Goal: Check status: Check status

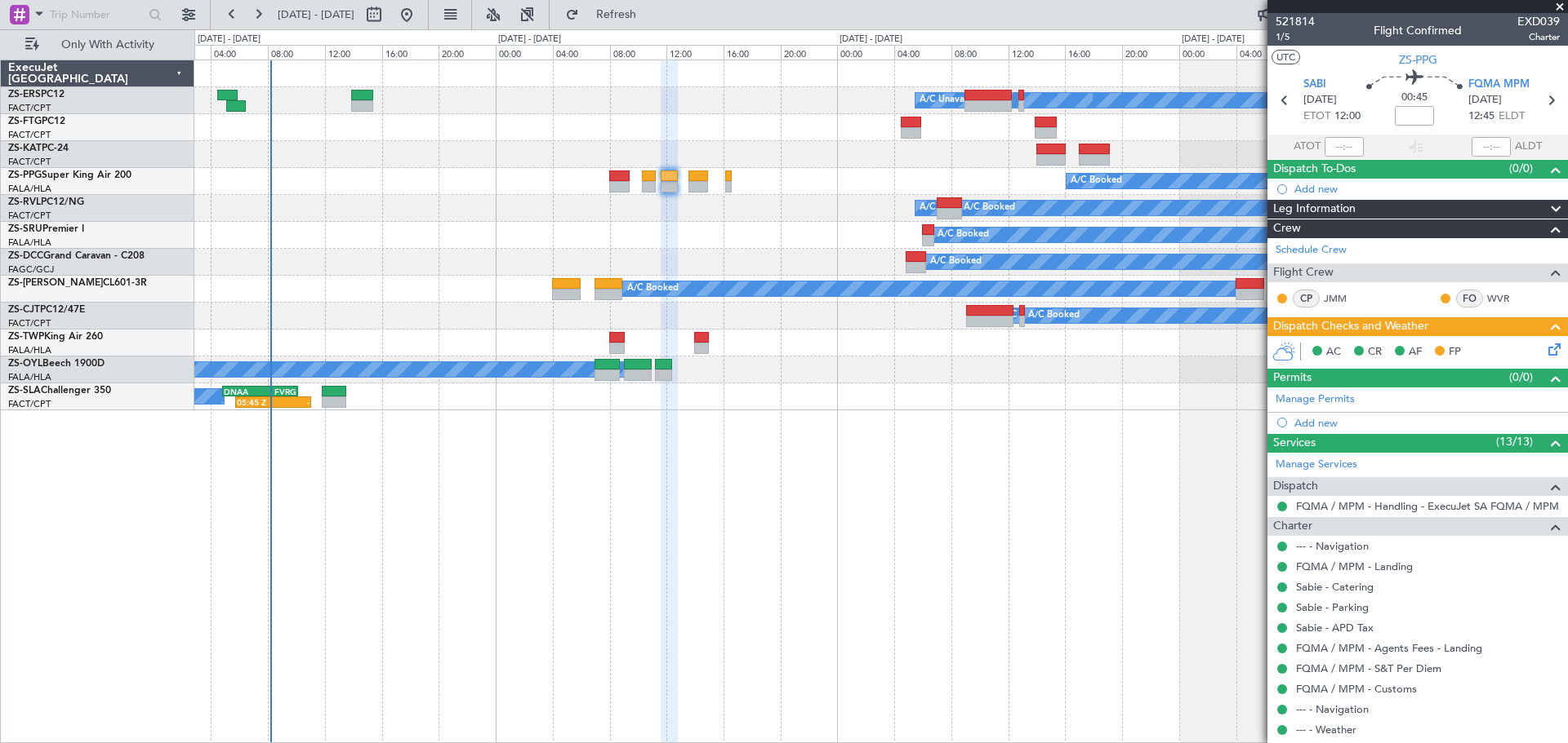
scroll to position [193, 0]
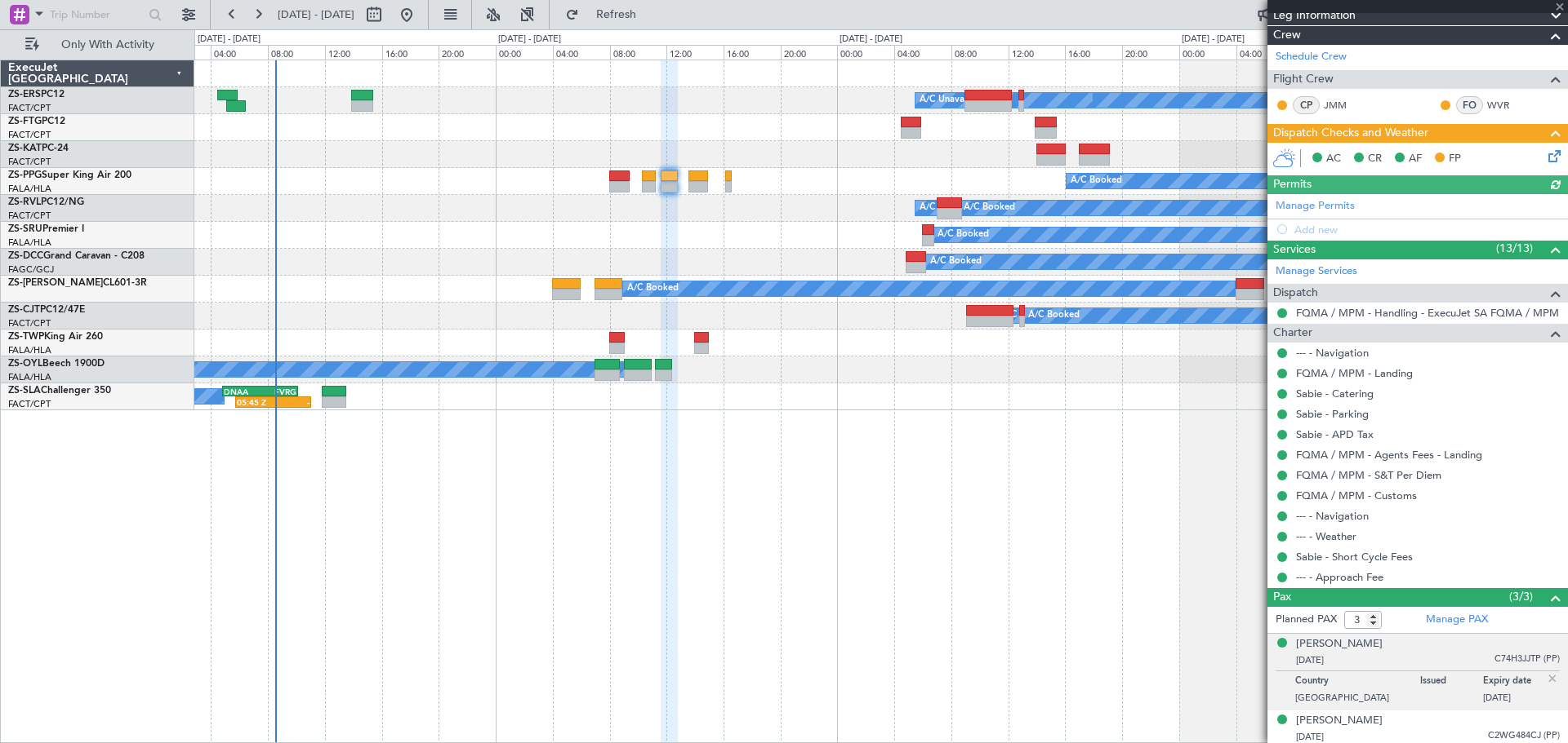
click at [1557, 5] on div at bounding box center [1417, 6] width 301 height 13
click at [1557, 7] on span at bounding box center [1559, 7] width 17 height 15
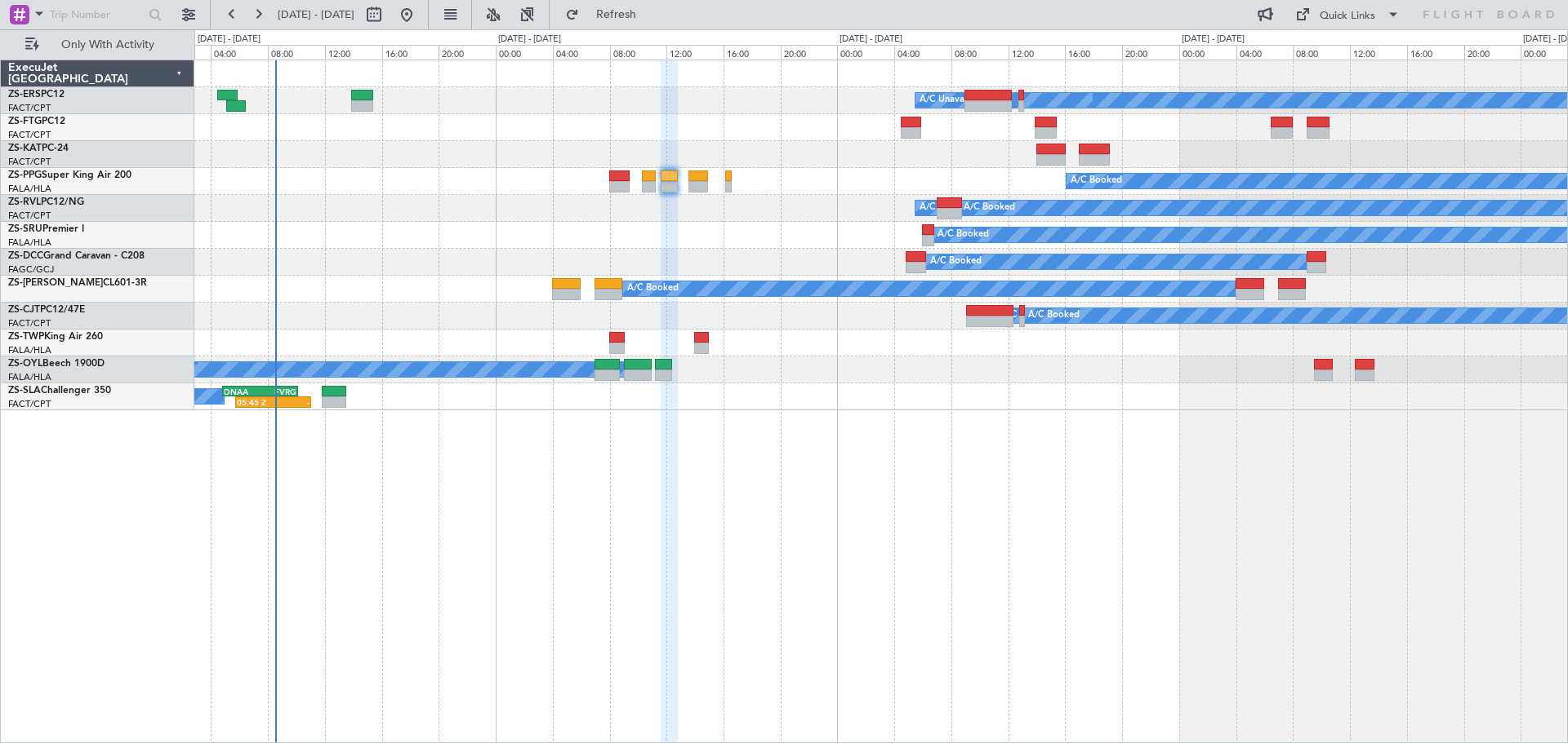
type input "0"
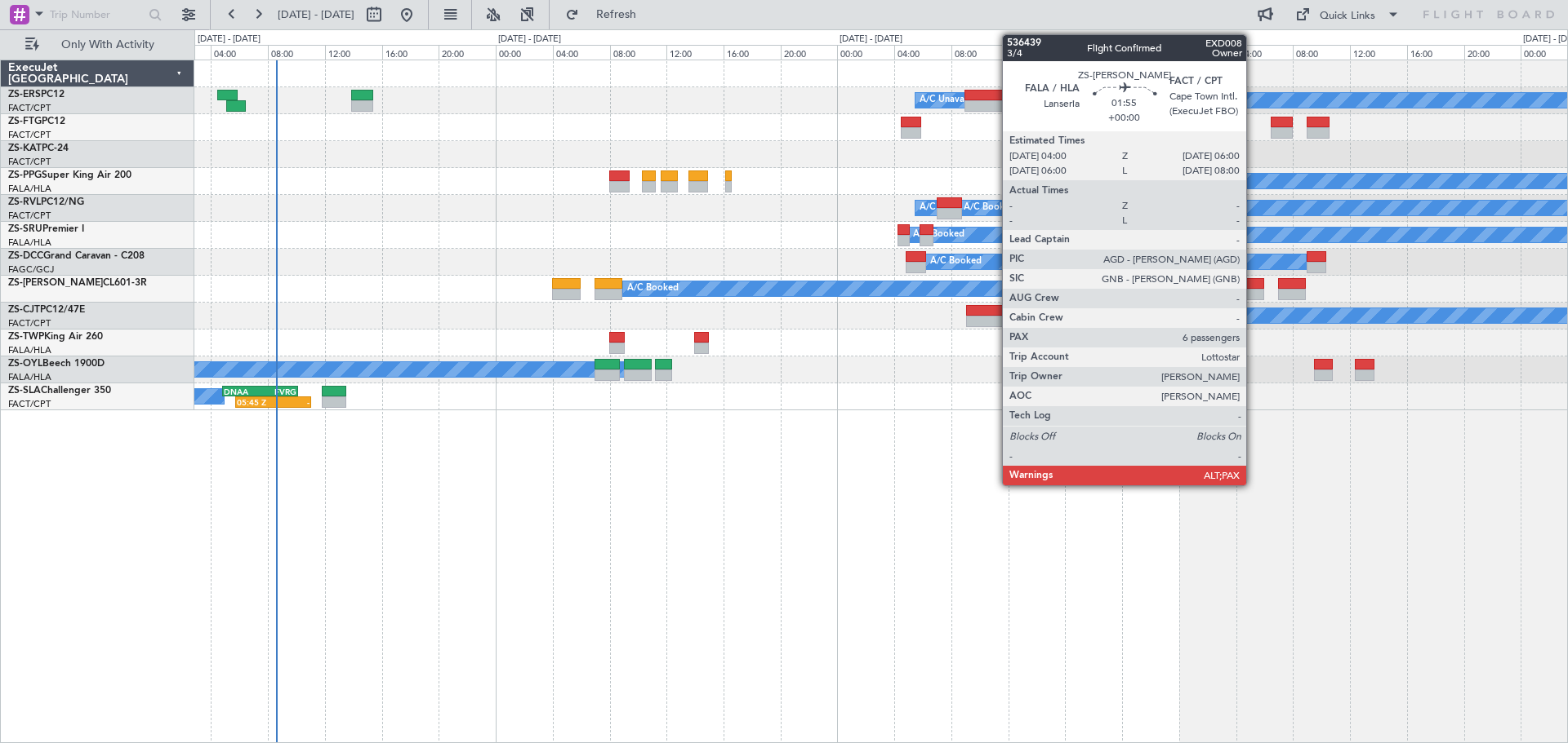
click at [1253, 291] on div at bounding box center [1250, 294] width 28 height 11
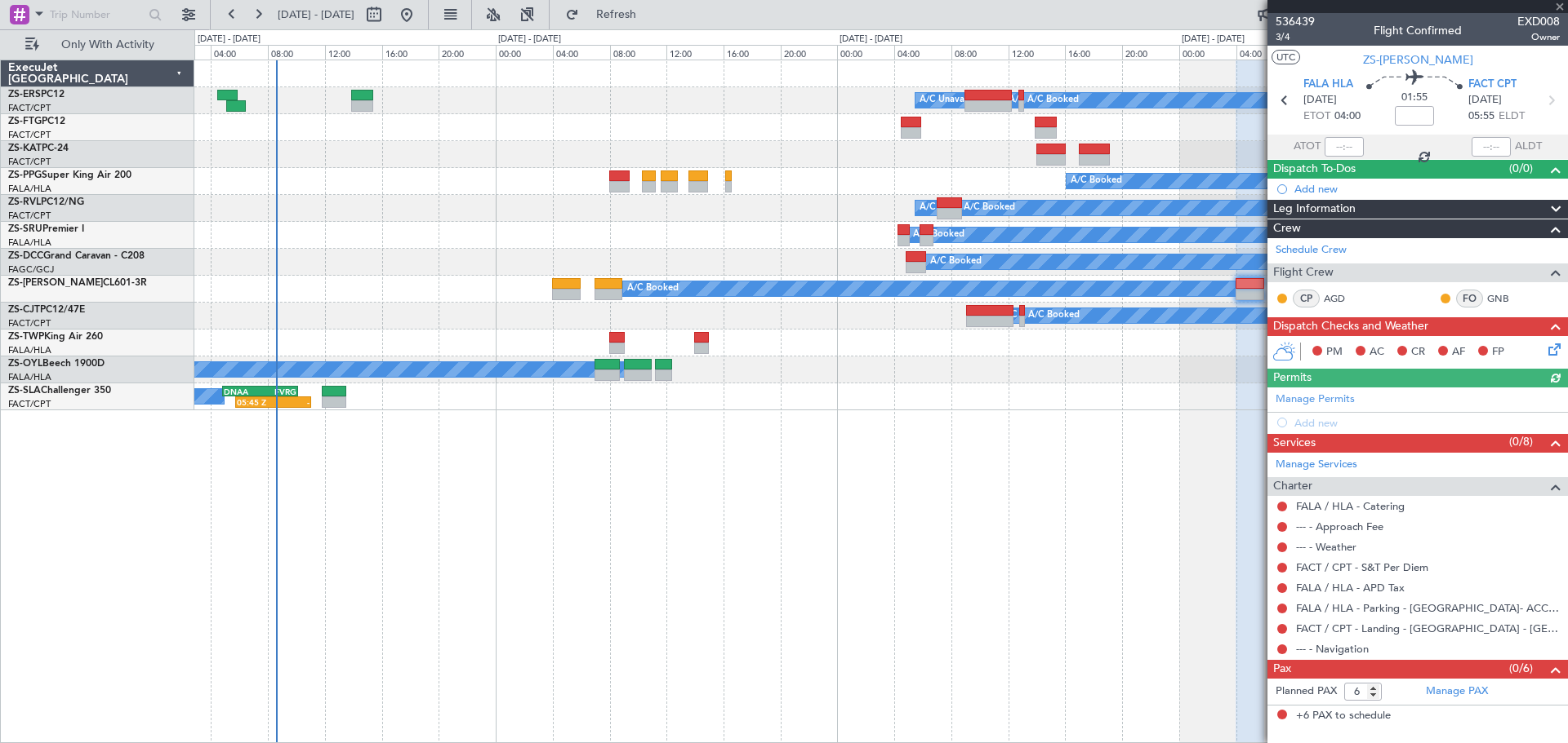
click at [1558, 4] on div at bounding box center [1417, 6] width 301 height 13
click at [1557, 8] on span at bounding box center [1559, 7] width 17 height 15
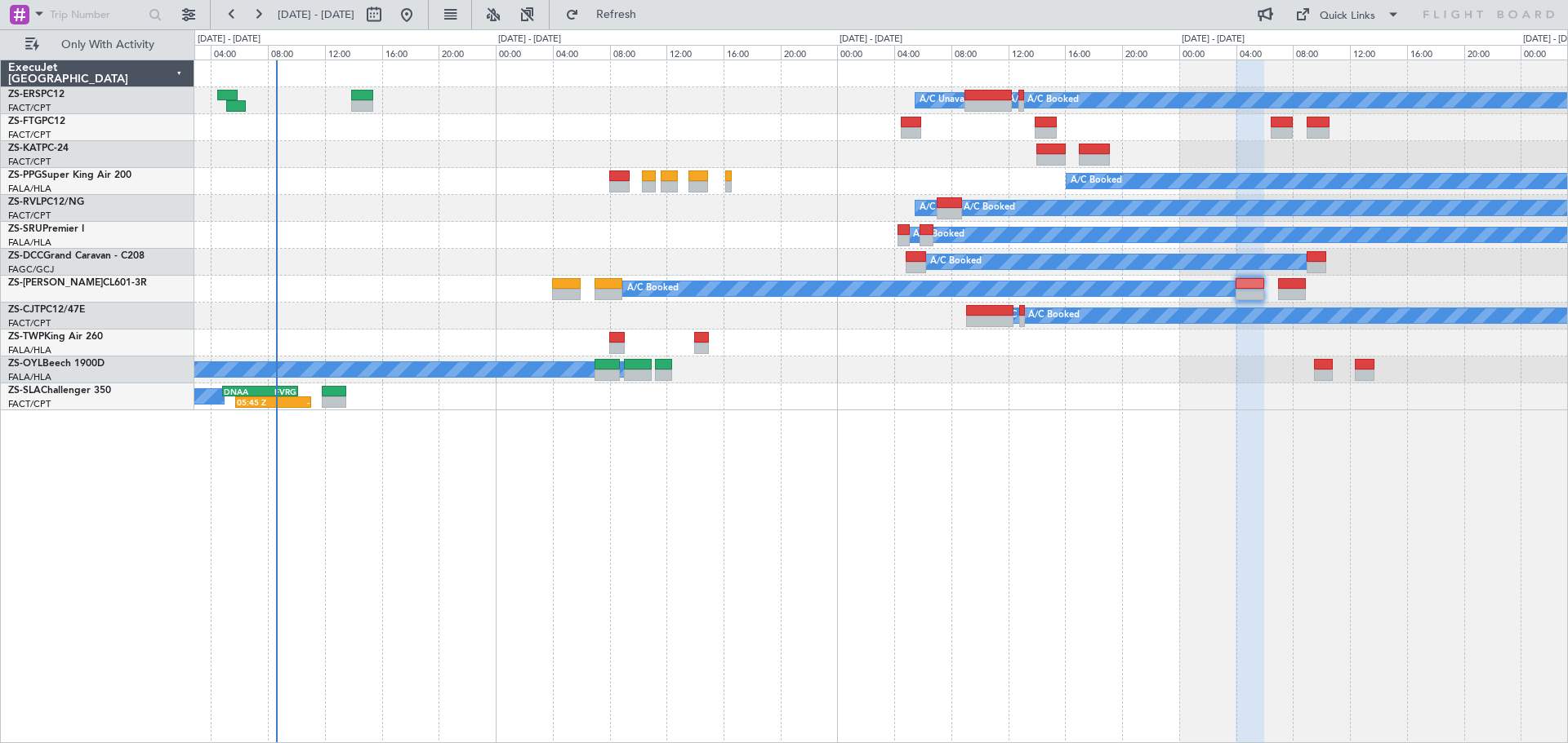
type input "0"
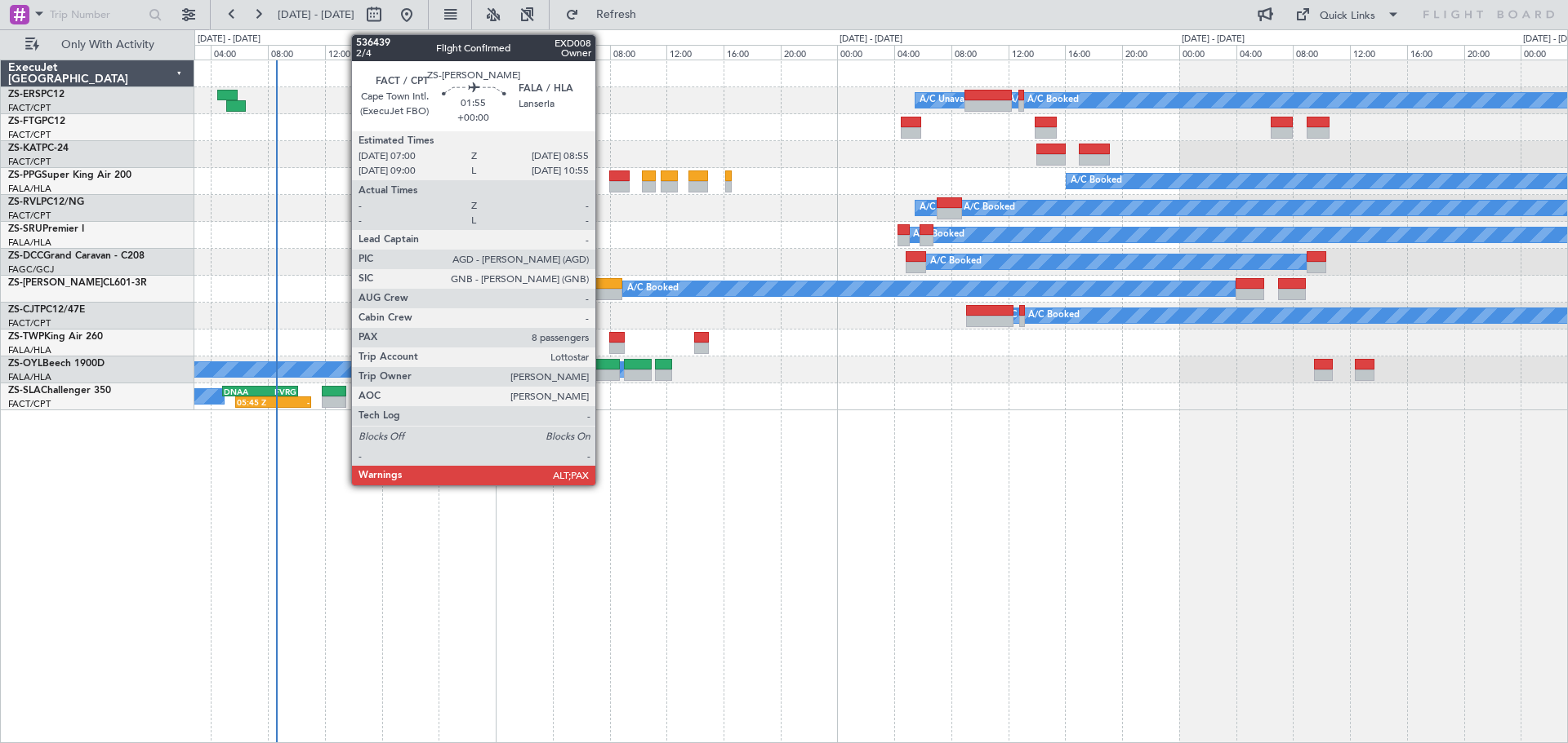
click at [602, 285] on div at bounding box center [608, 284] width 27 height 11
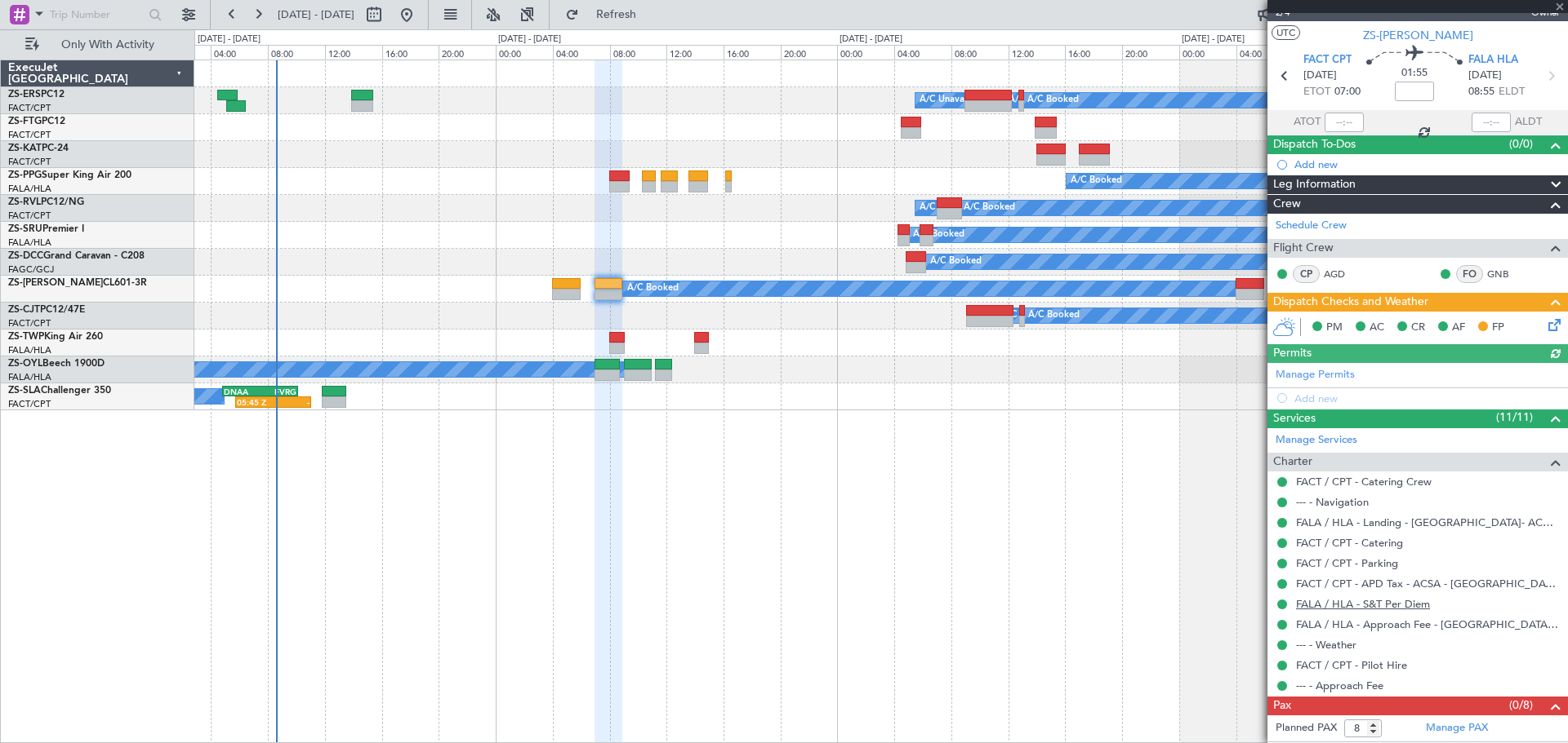
scroll to position [44, 0]
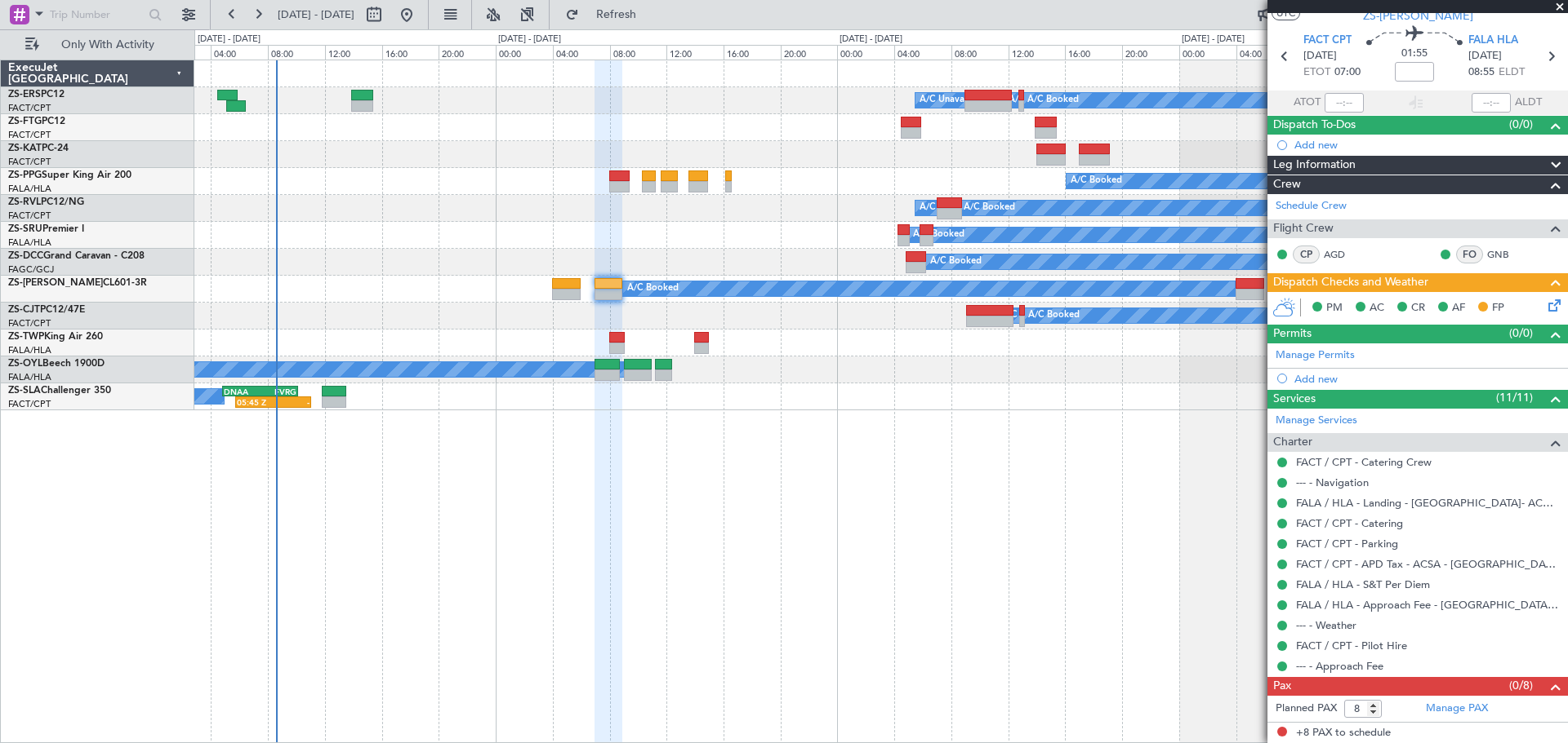
click at [1562, 5] on span at bounding box center [1559, 7] width 17 height 15
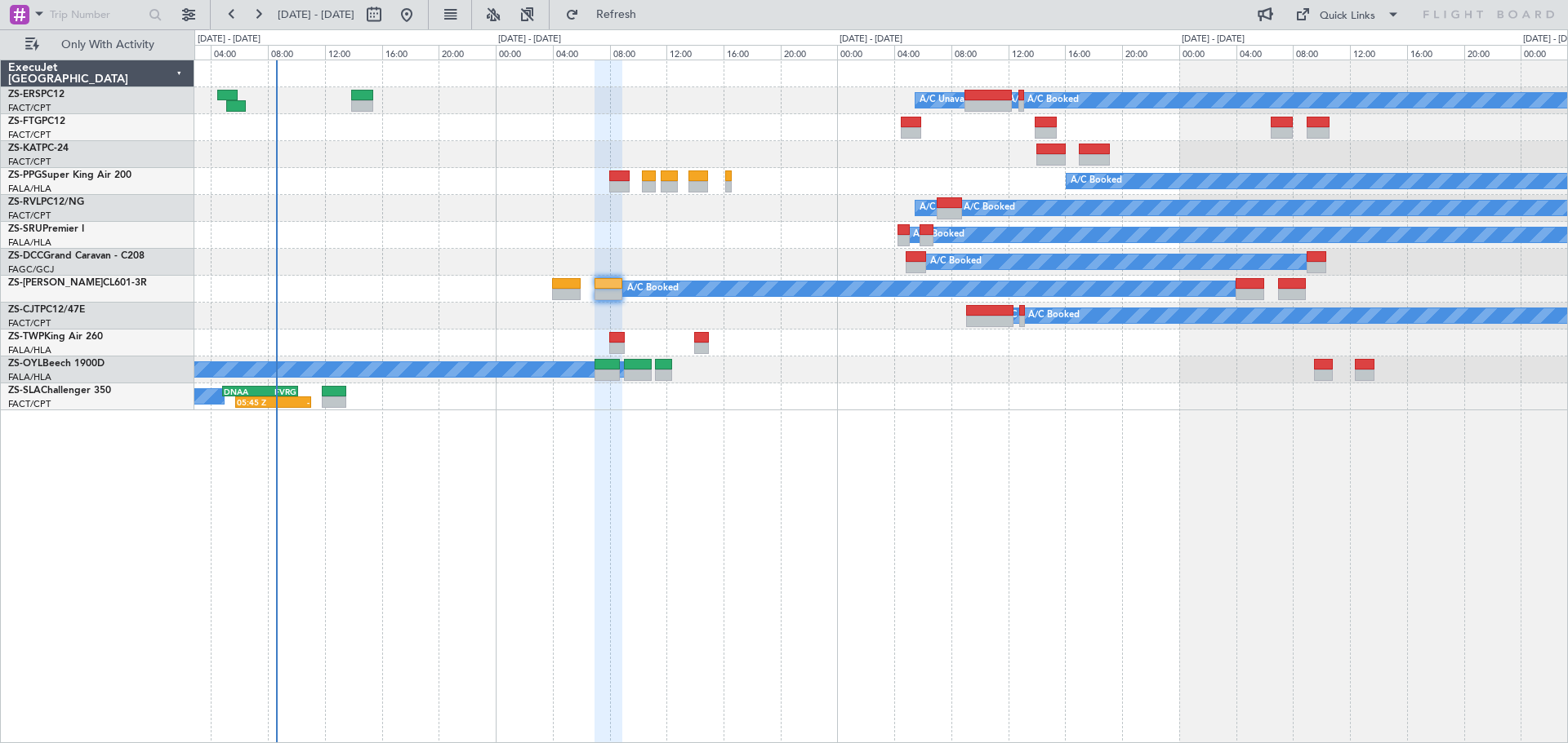
type input "0"
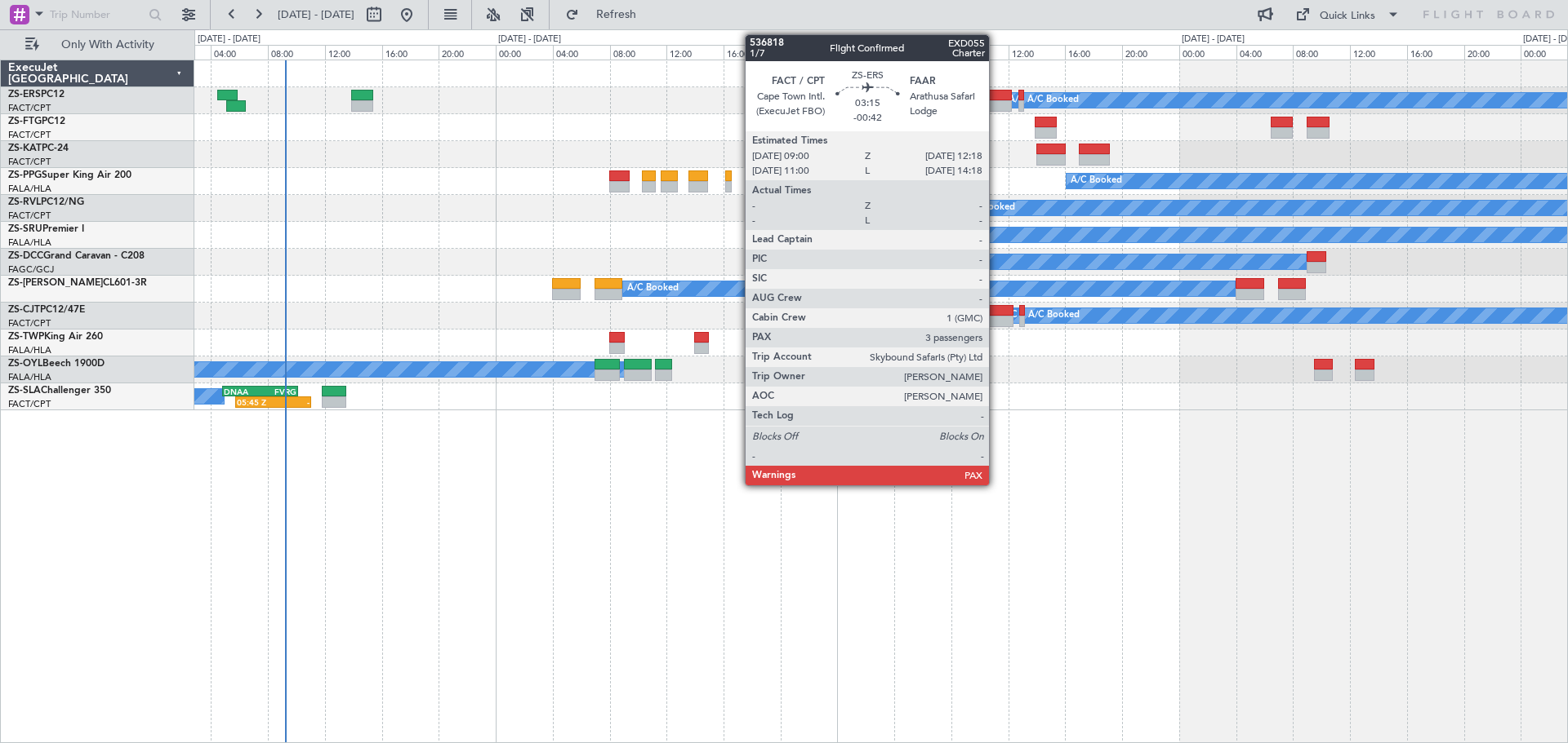
click at [997, 97] on div at bounding box center [988, 95] width 48 height 11
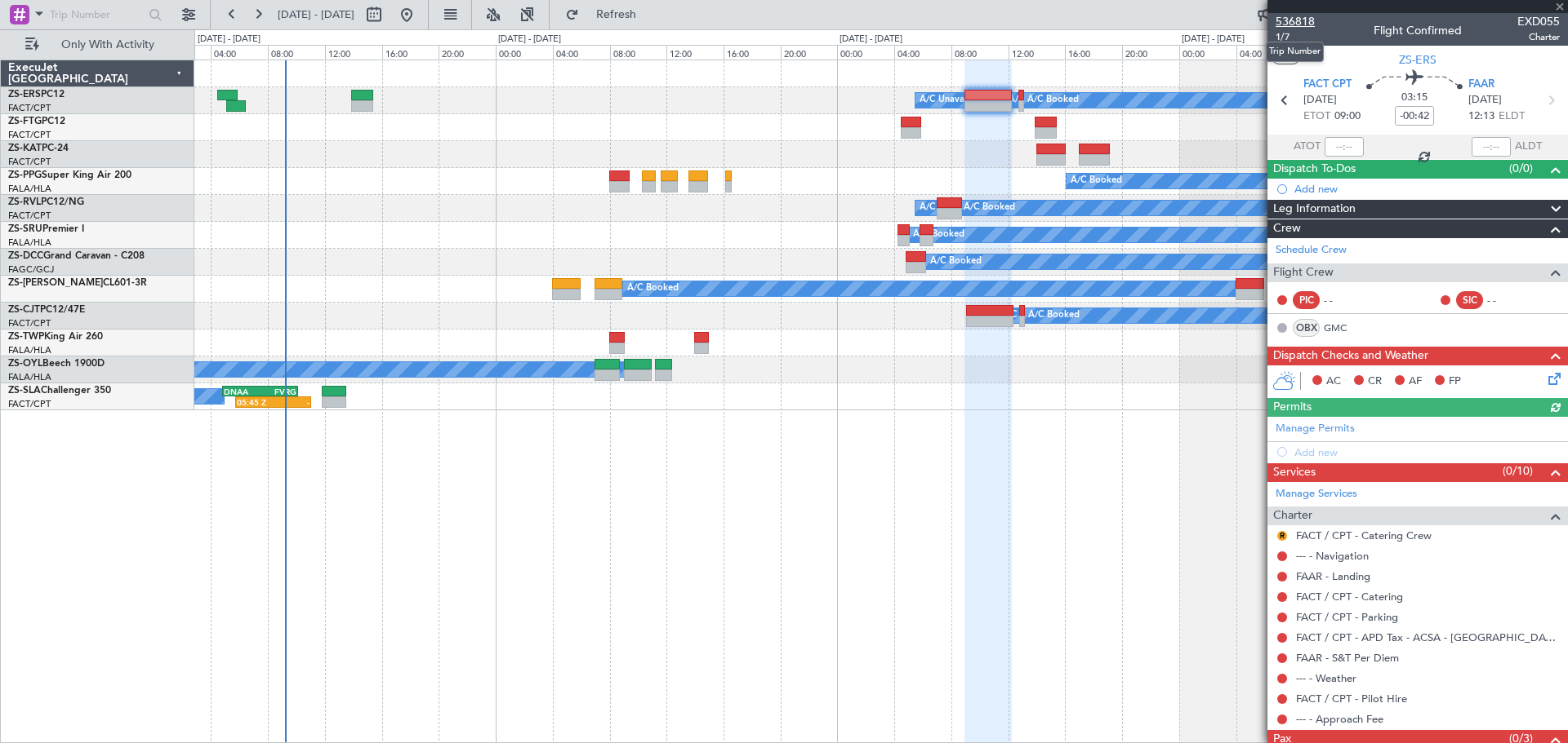
click at [1297, 19] on span "536818" at bounding box center [1295, 21] width 39 height 17
click at [1558, 7] on span at bounding box center [1559, 7] width 17 height 15
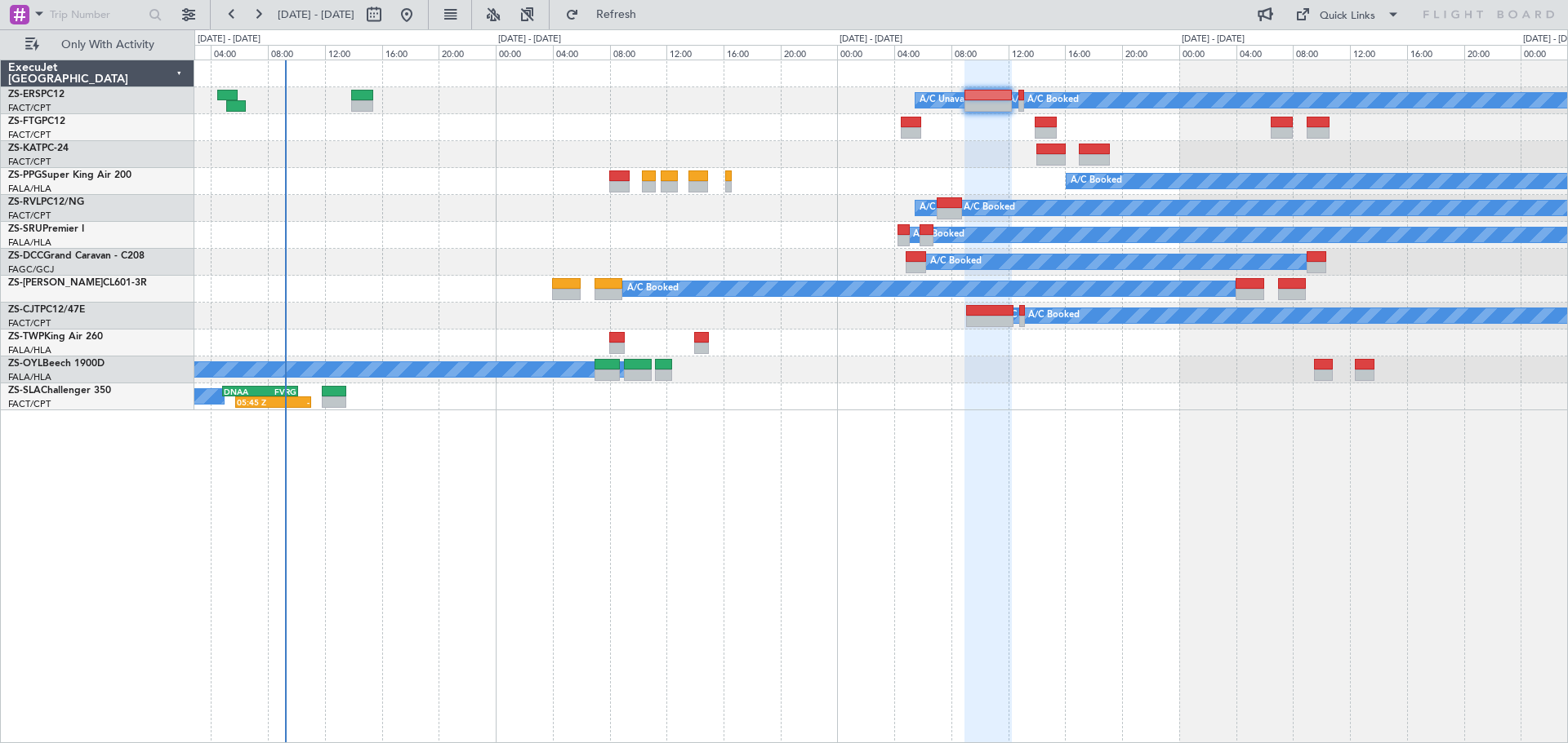
type input "0"
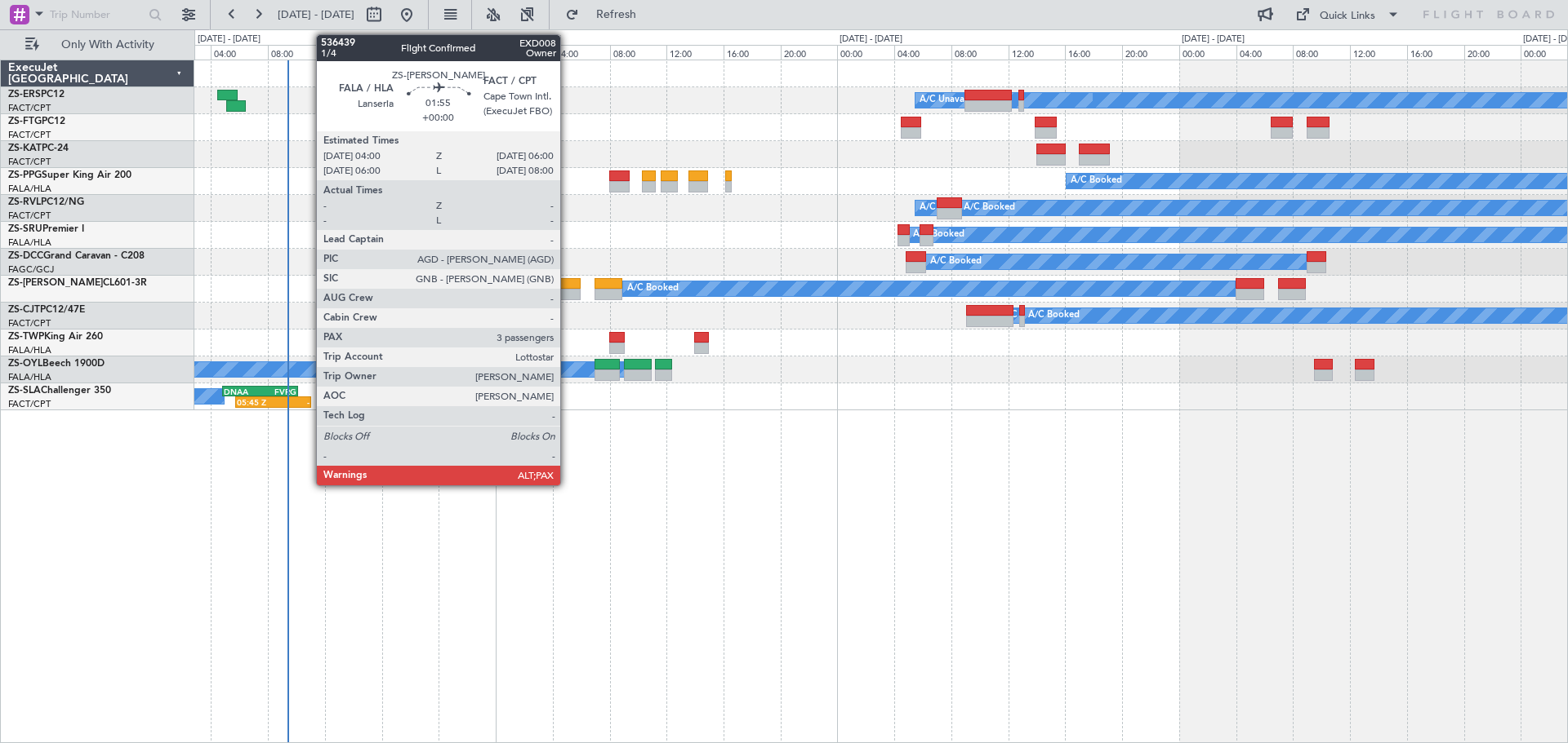
click at [567, 288] on div at bounding box center [566, 284] width 28 height 11
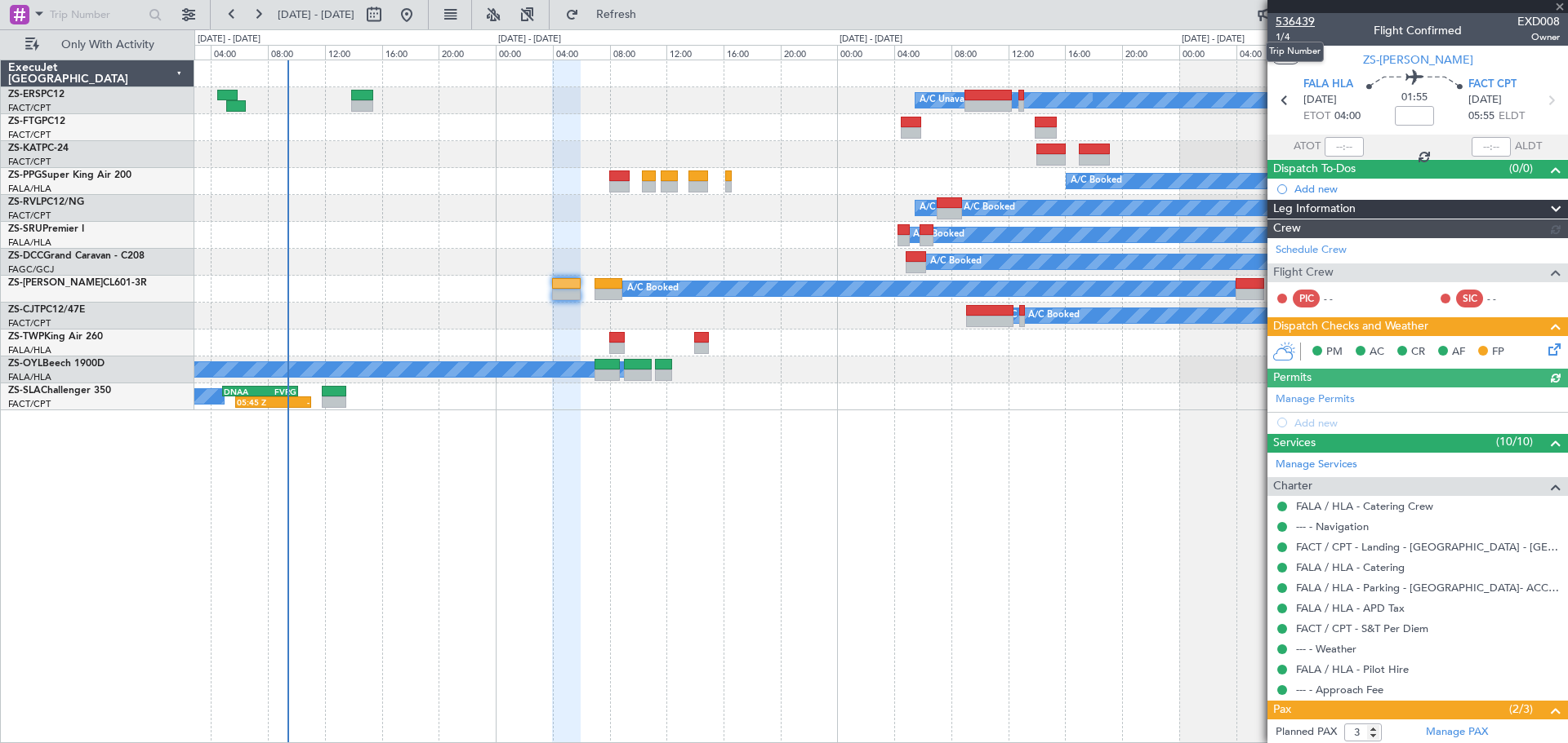
click at [1306, 20] on span "536439" at bounding box center [1295, 21] width 39 height 17
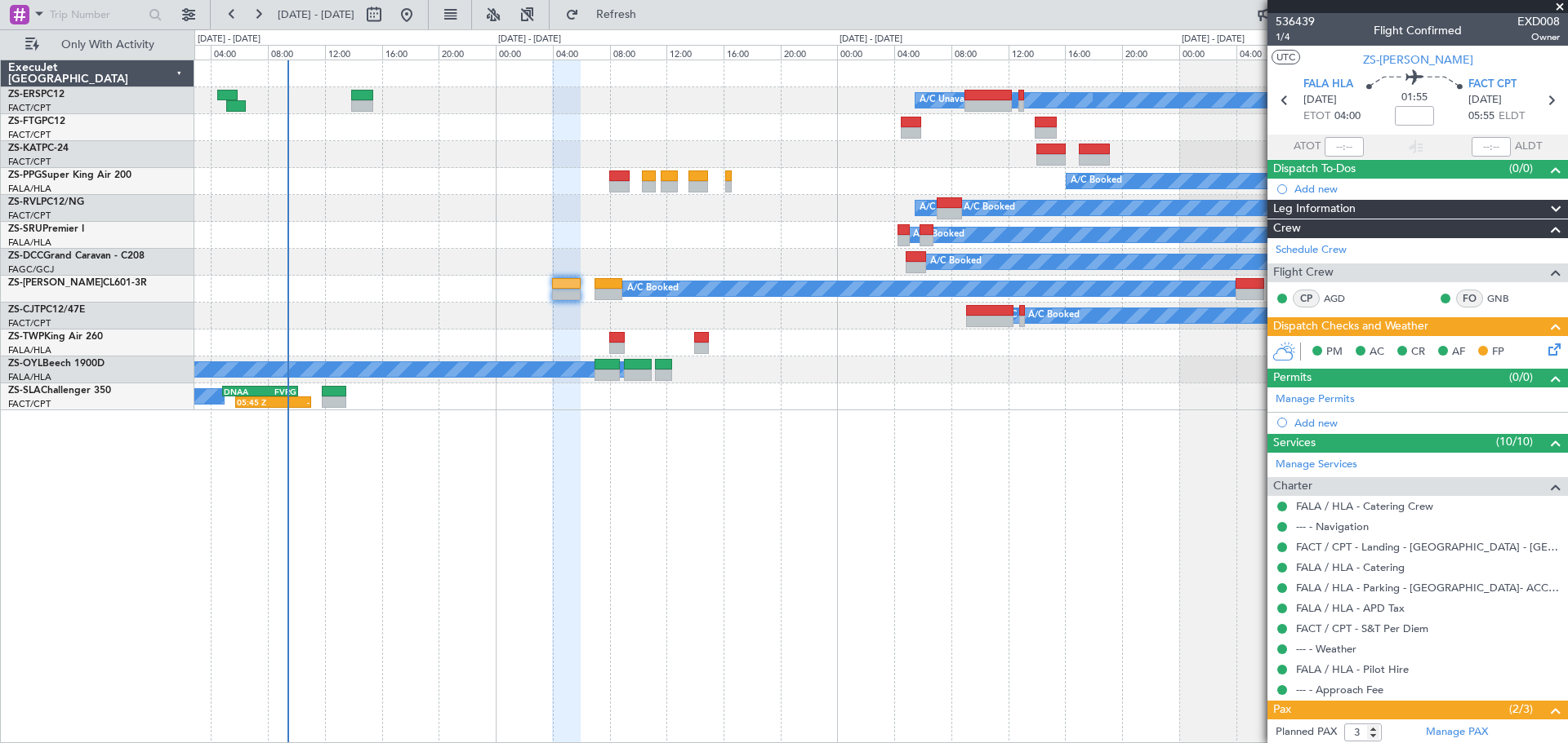
click at [1557, 10] on span at bounding box center [1559, 7] width 17 height 15
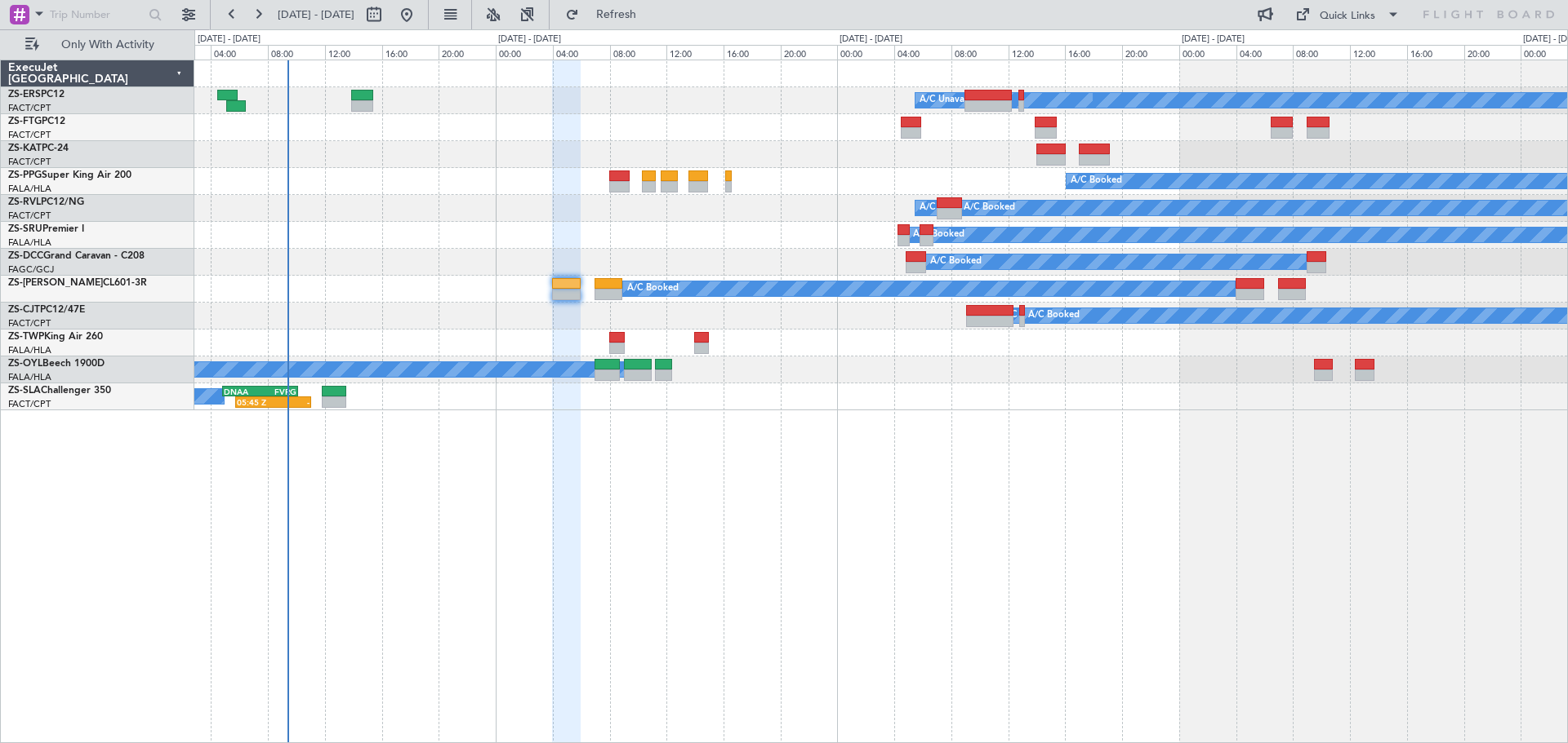
type input "0"
